Goal: Share content: Share content

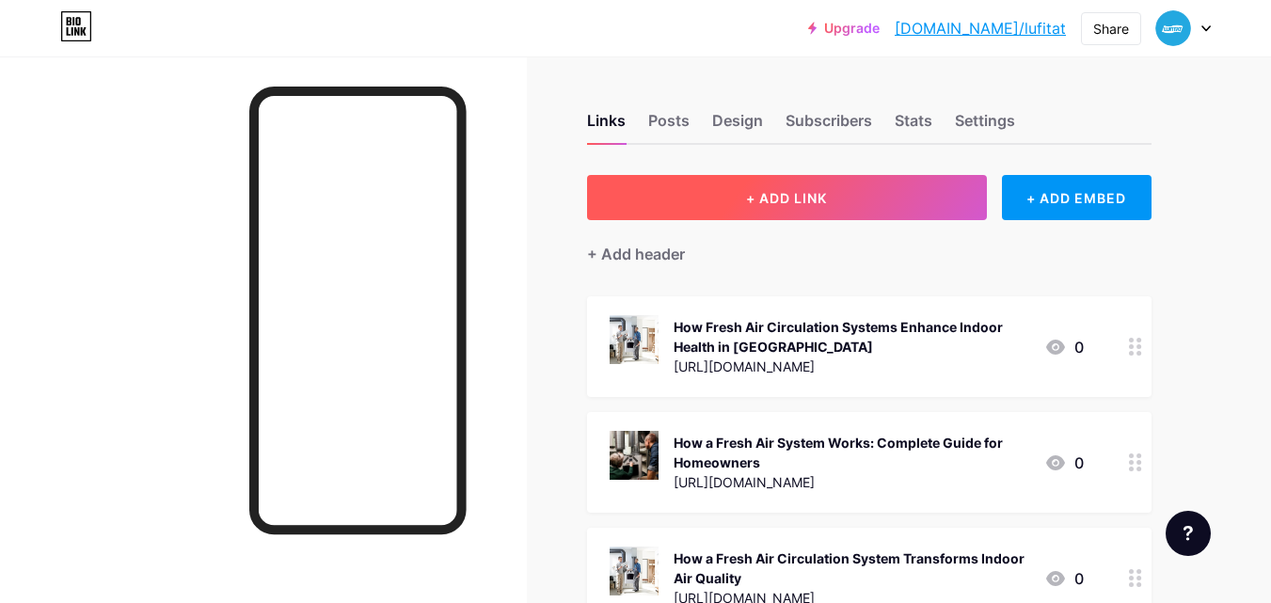
click at [746, 192] on span "+ ADD LINK" at bounding box center [786, 198] width 81 height 16
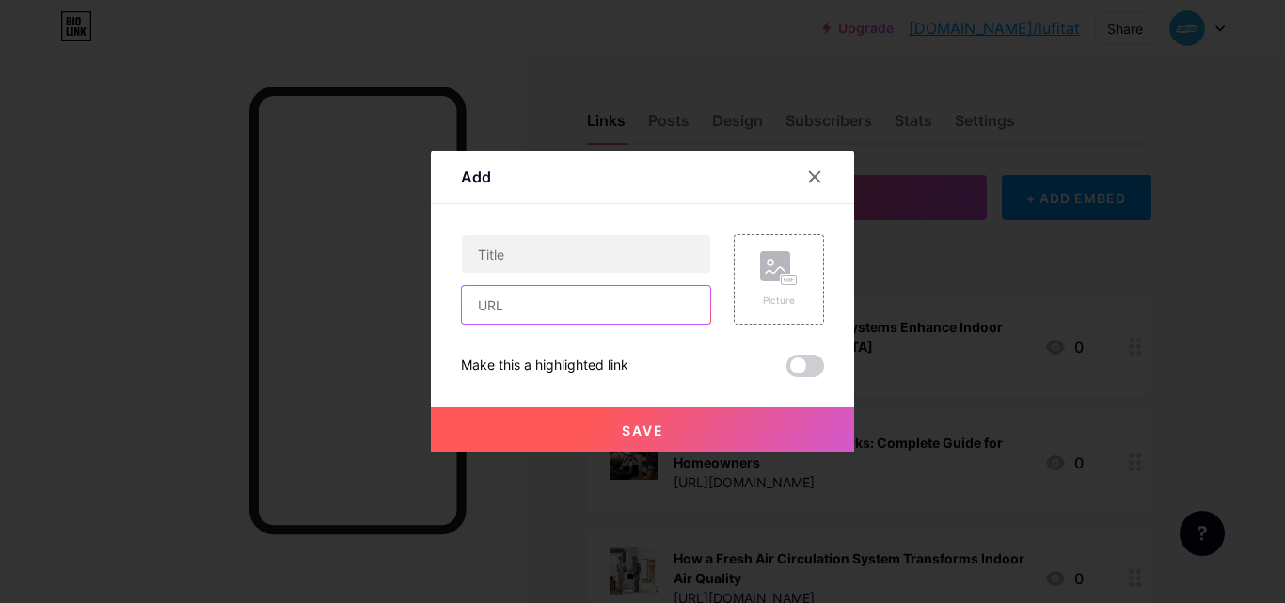
click at [580, 315] on input "text" at bounding box center [586, 305] width 248 height 38
click at [565, 311] on input "text" at bounding box center [586, 305] width 248 height 38
paste input "[URL][DOMAIN_NAME]"
type input "[URL][DOMAIN_NAME]"
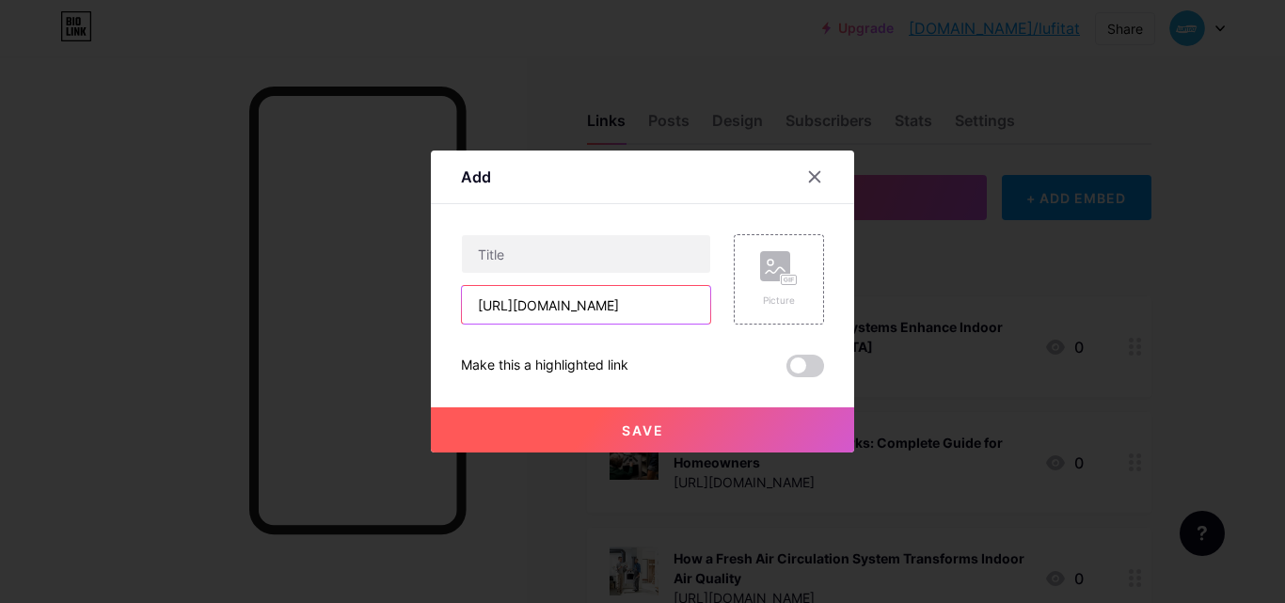
scroll to position [0, 0]
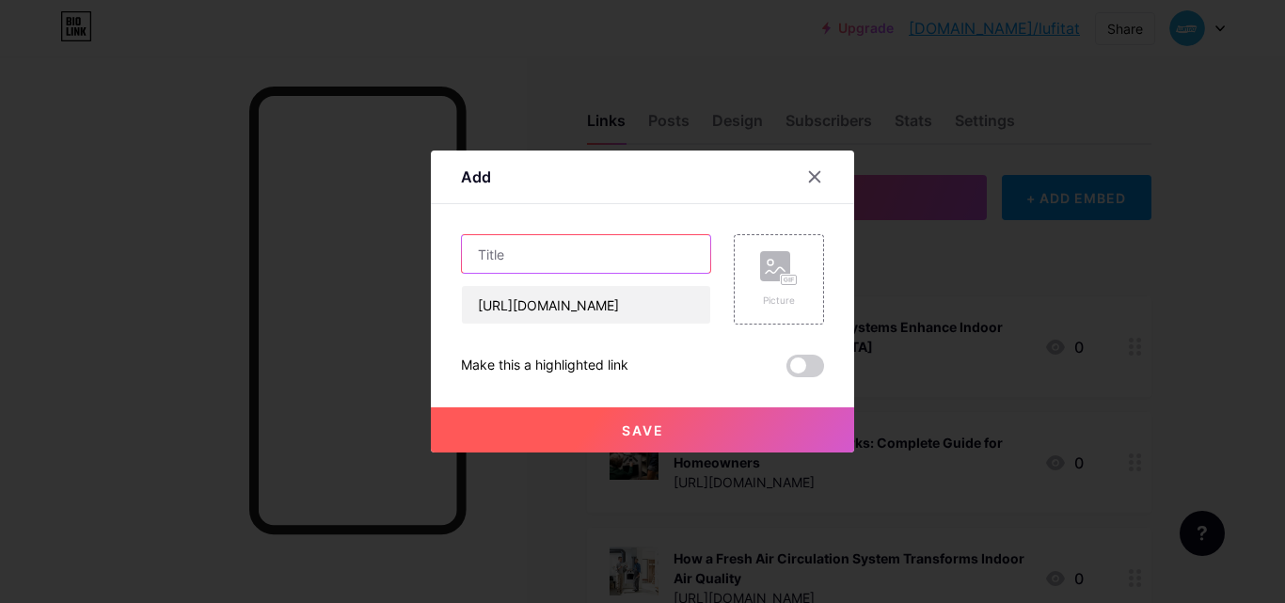
click at [552, 263] on input "text" at bounding box center [586, 254] width 248 height 38
paste input "Top Air Conditioning Companies in [GEOGRAPHIC_DATA]: A Complete Guide for 2025"
type input "Top Air Conditioning Companies in [GEOGRAPHIC_DATA]: A Complete Guide for 2025"
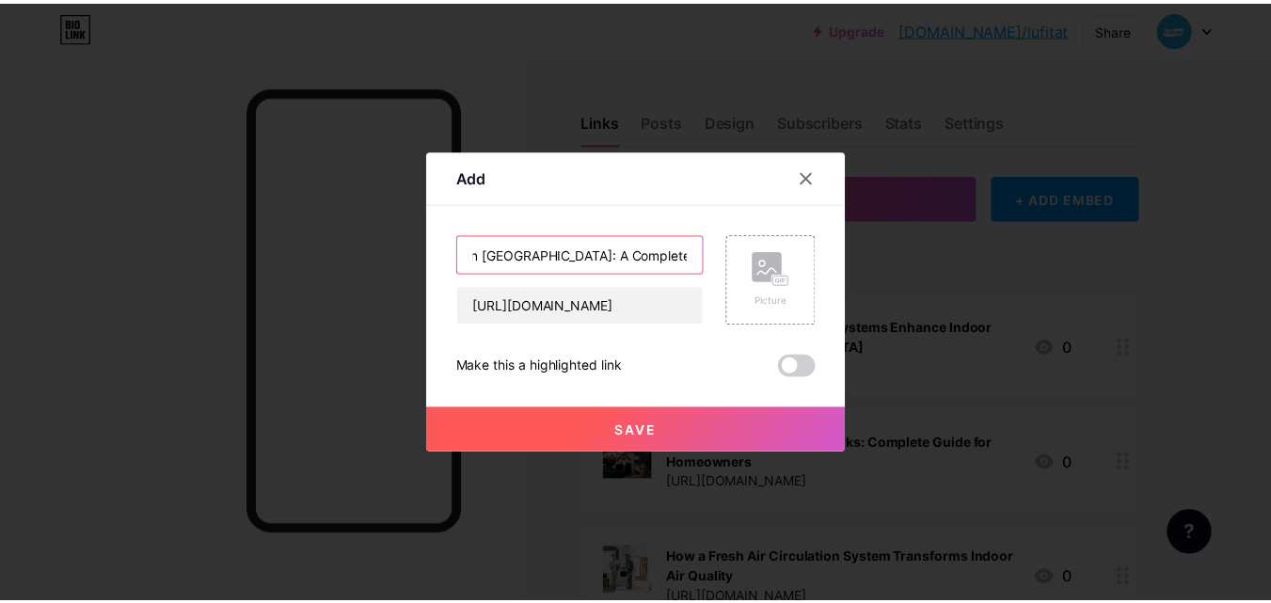
scroll to position [0, 0]
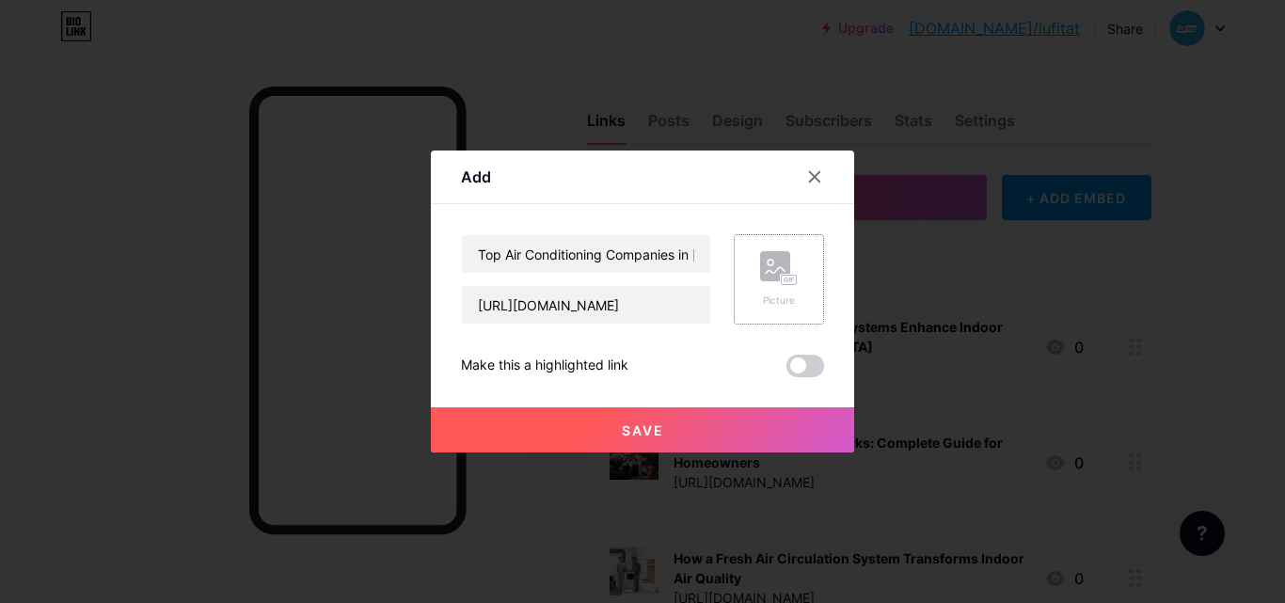
click at [758, 264] on div "Picture" at bounding box center [779, 279] width 90 height 90
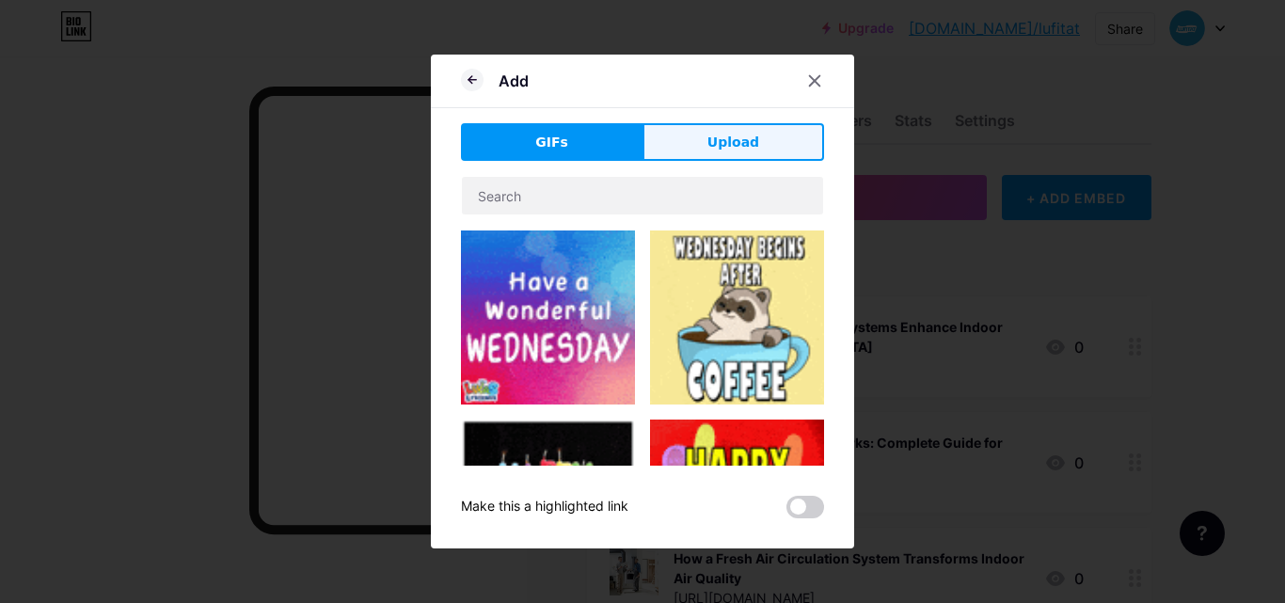
click at [715, 148] on span "Upload" at bounding box center [733, 143] width 52 height 20
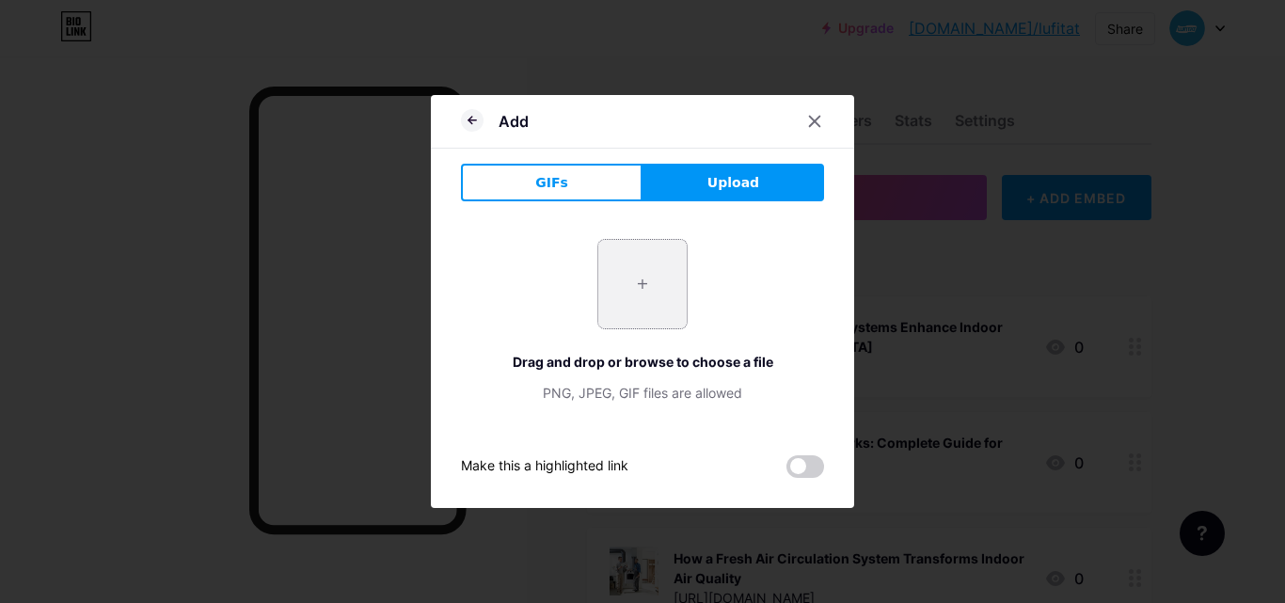
click at [642, 275] on input "file" at bounding box center [642, 284] width 88 height 88
click at [660, 273] on input "file" at bounding box center [642, 284] width 88 height 88
type input "C:\fakepath\Air Conditioning Company in [GEOGRAPHIC_DATA]jpg"
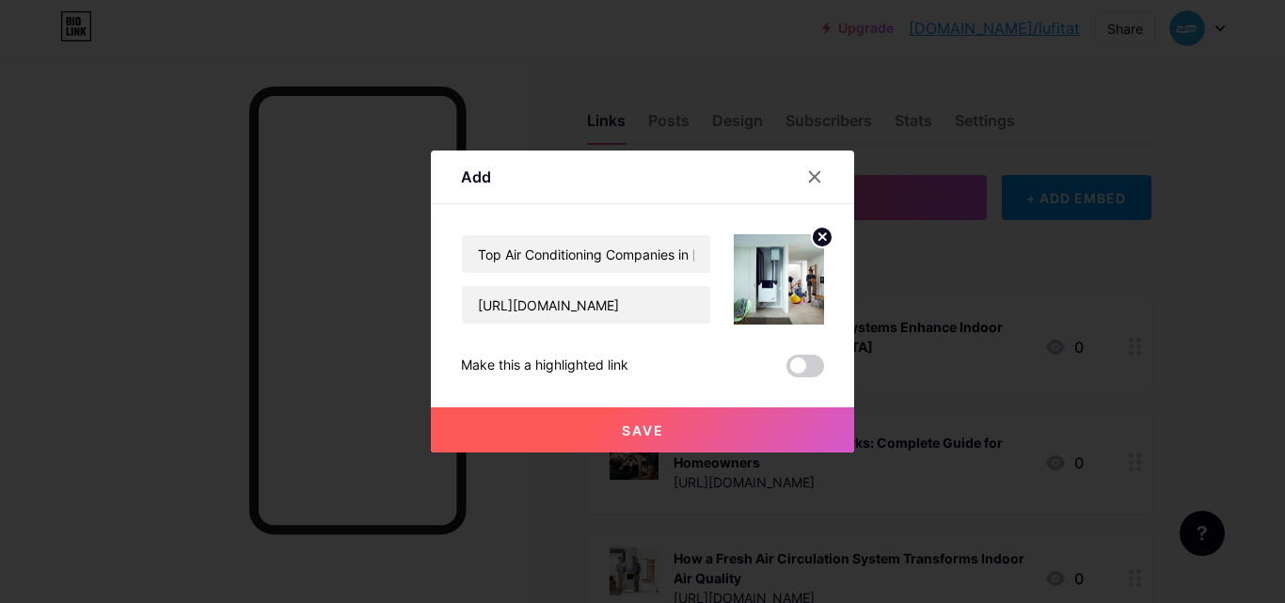
click at [726, 437] on button "Save" at bounding box center [642, 429] width 423 height 45
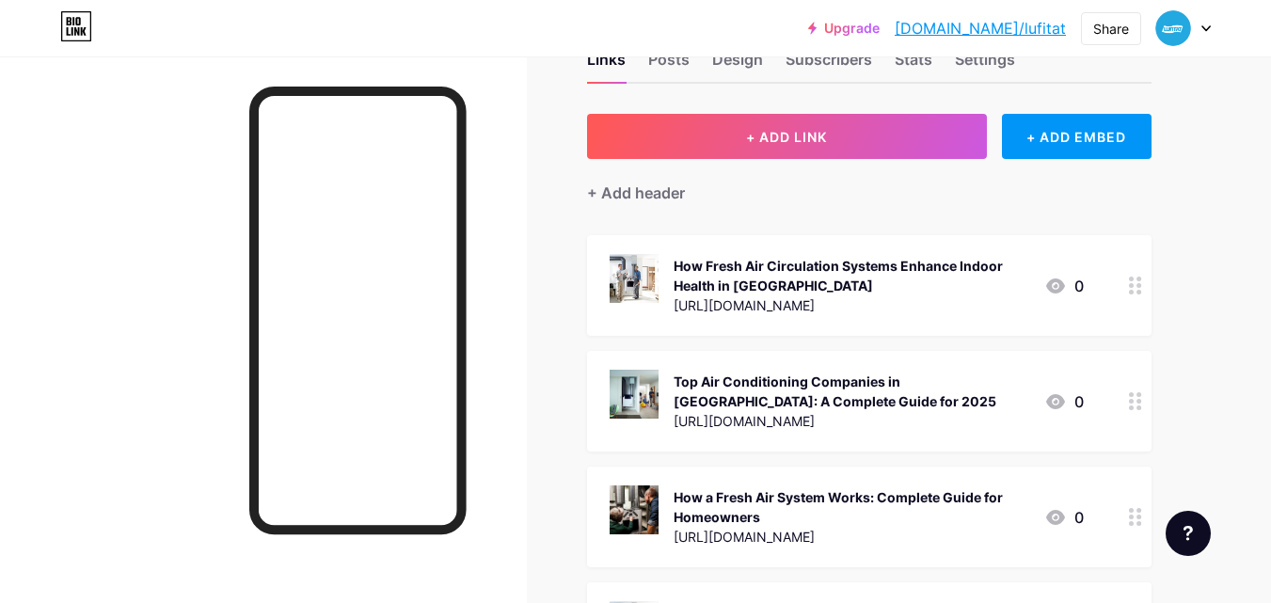
scroll to position [94, 0]
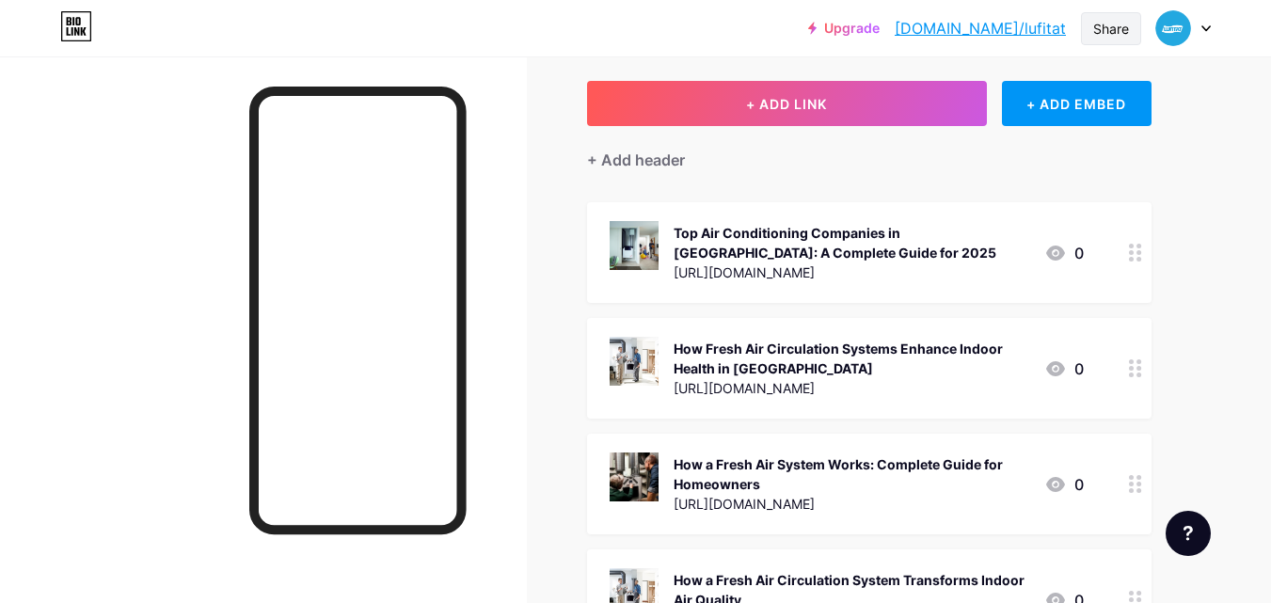
click at [1103, 23] on div "Share" at bounding box center [1111, 29] width 36 height 20
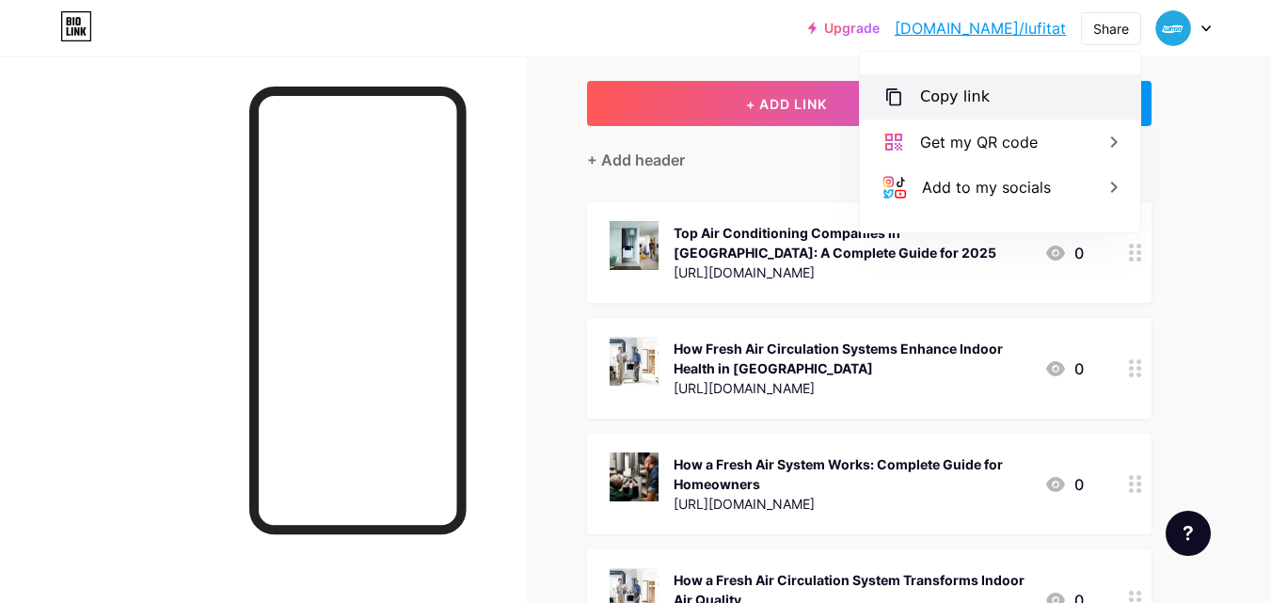
click at [954, 87] on div "Copy link" at bounding box center [955, 97] width 70 height 23
